Goal: Book appointment/travel/reservation

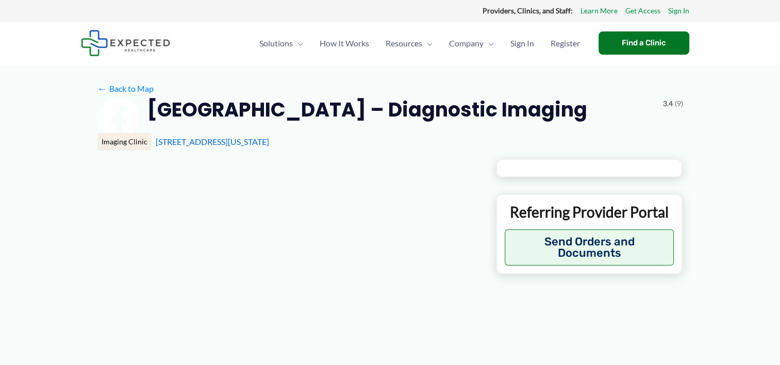
type input "**********"
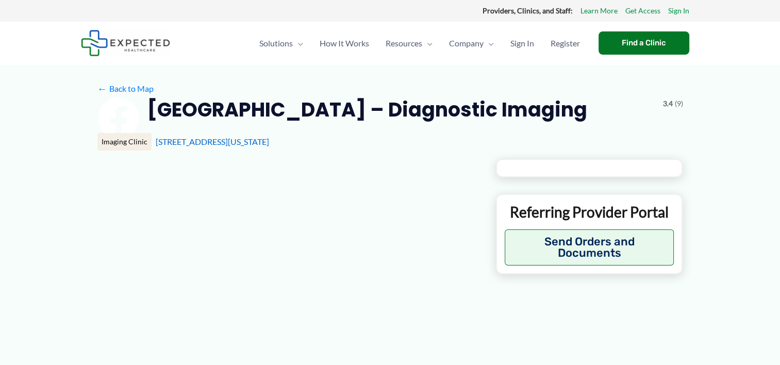
type input "**********"
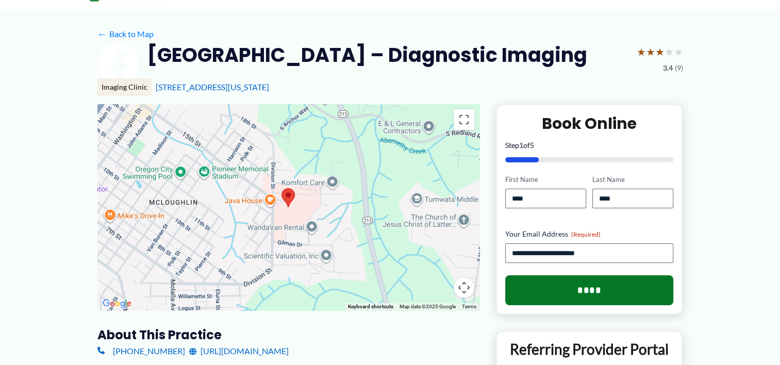
scroll to position [52, 0]
